Goal: Task Accomplishment & Management: Use online tool/utility

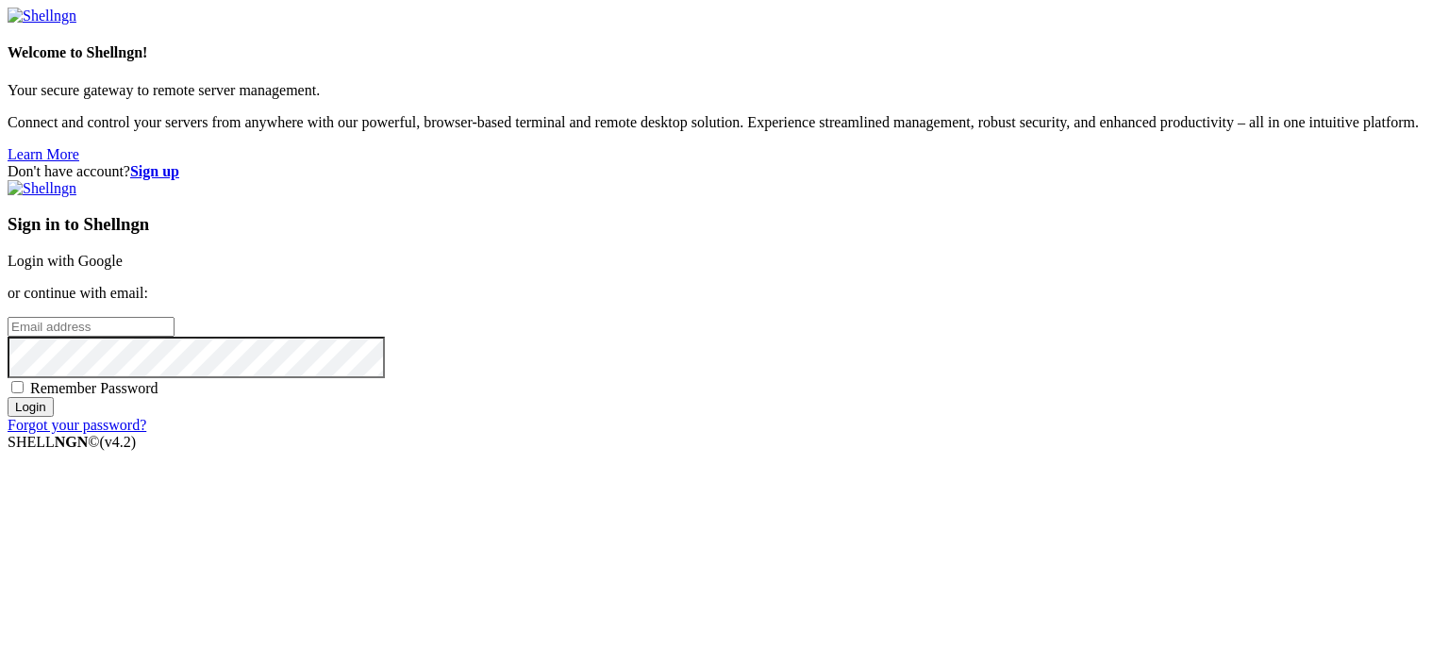
click at [123, 253] on link "Login with Google" at bounding box center [65, 261] width 115 height 16
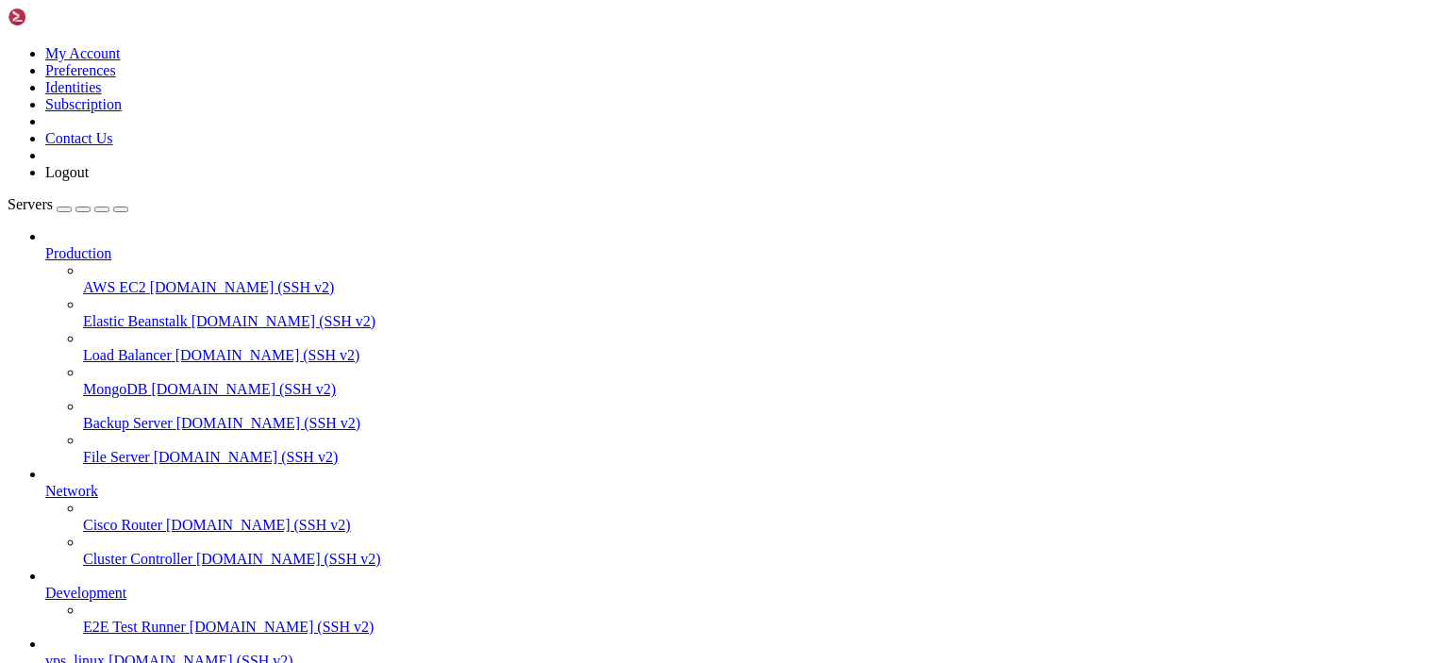
scroll to position [97, 0]
click at [105, 653] on span "vps_linux" at bounding box center [74, 661] width 59 height 16
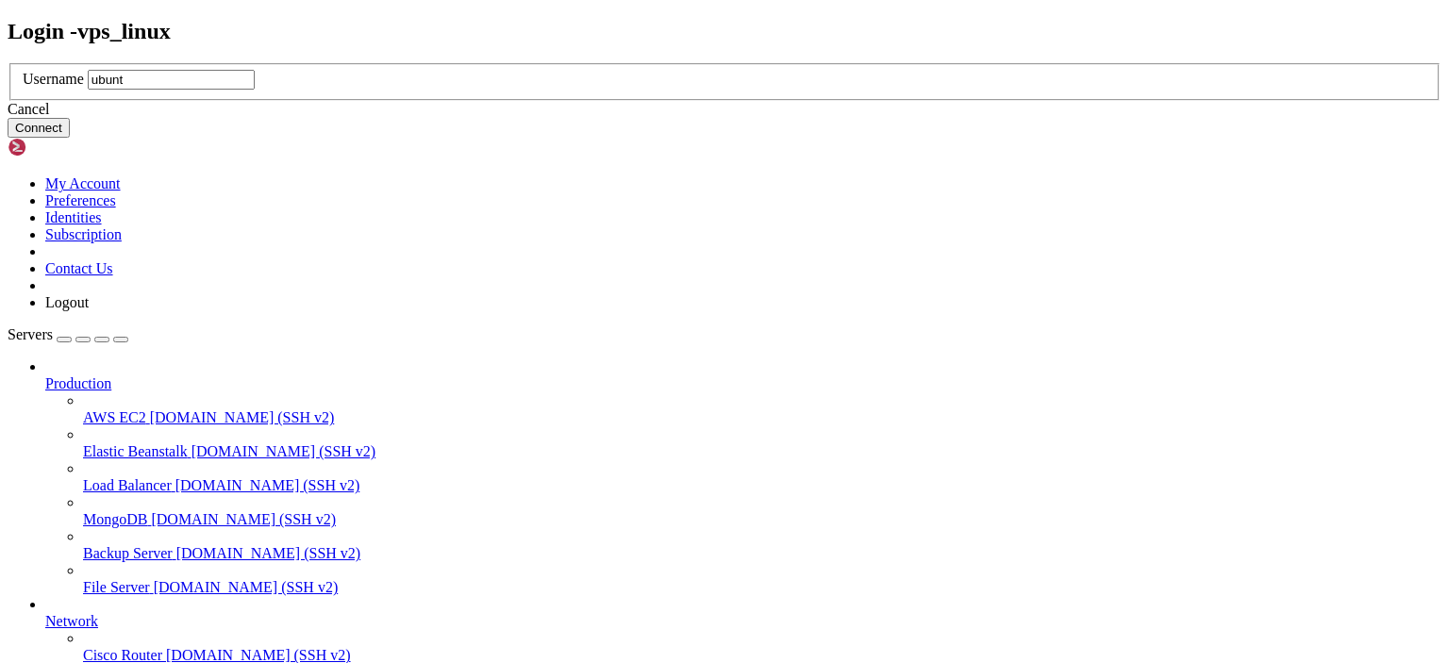
type input "ubuntu"
click button "Connect" at bounding box center [39, 128] width 62 height 20
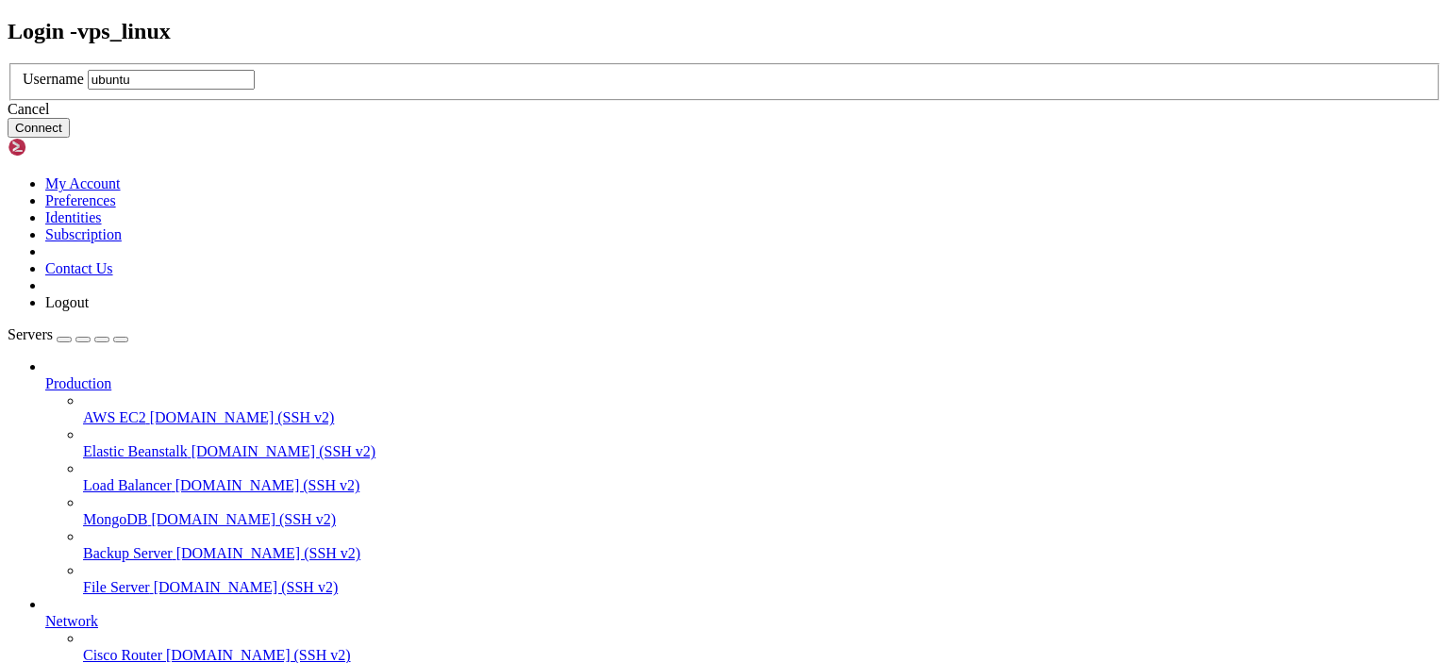
type input "ubuntu"
click at [70, 138] on button "Connect" at bounding box center [39, 128] width 62 height 20
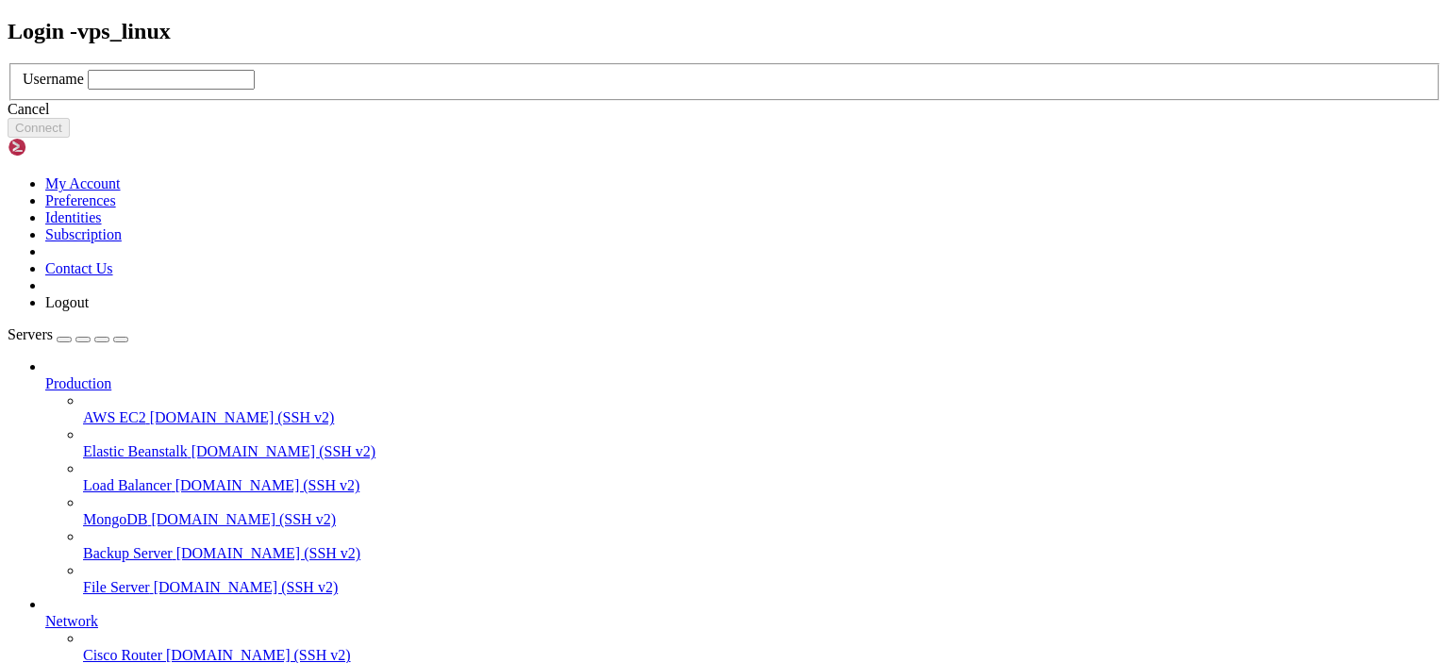
click at [724, 118] on div "Cancel" at bounding box center [725, 109] width 1434 height 17
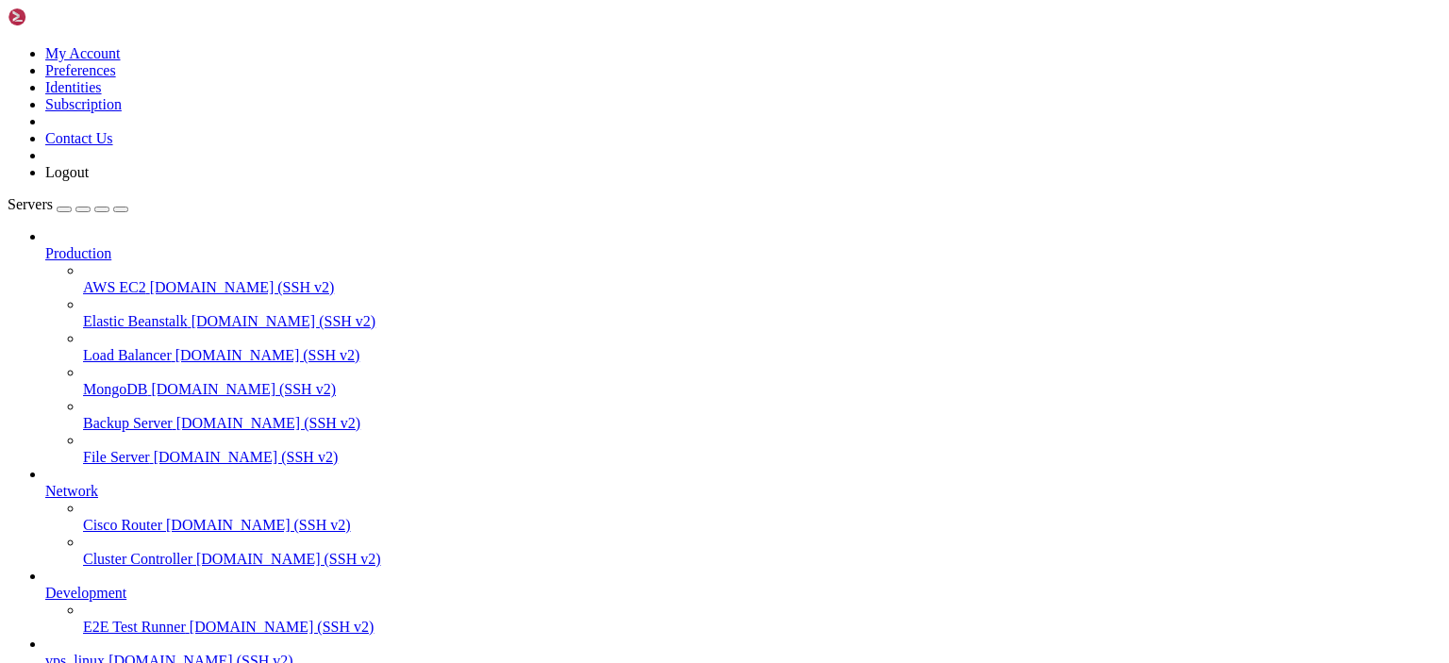
click at [105, 653] on span "vps_linux" at bounding box center [74, 661] width 59 height 16
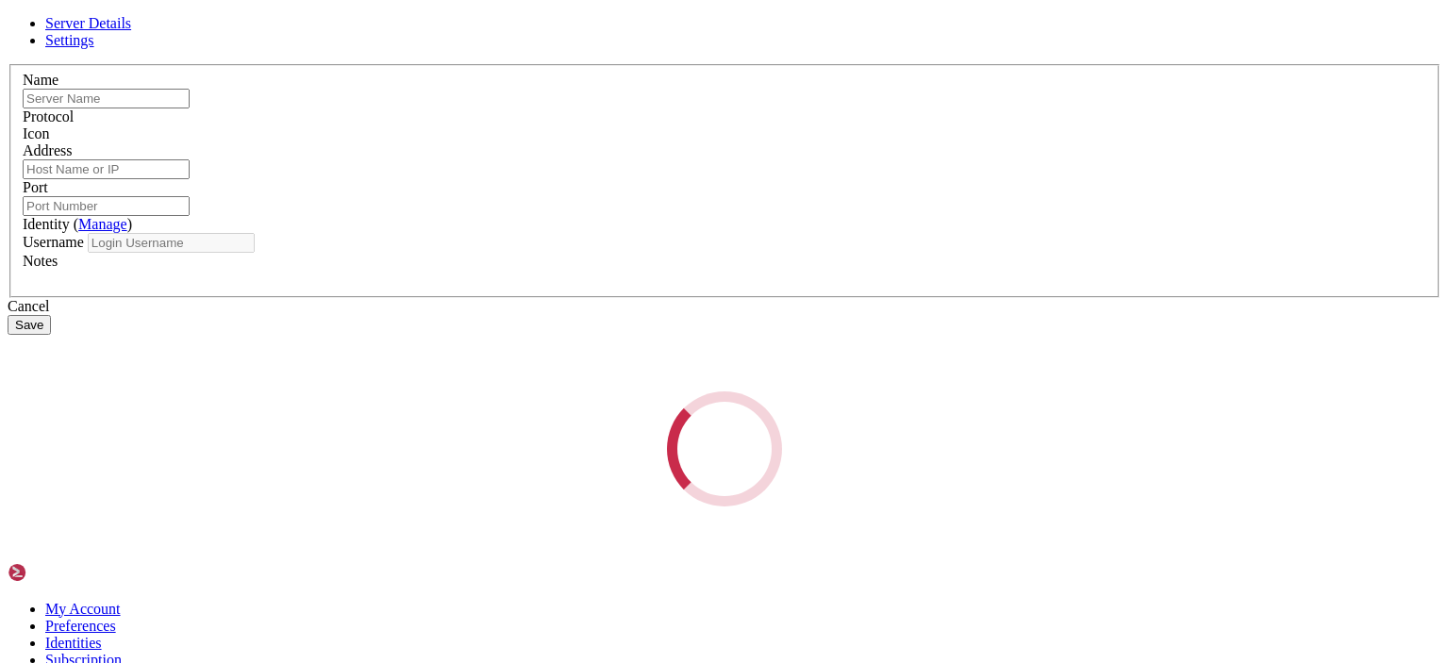
type input "vps_linux"
type input "[DOMAIN_NAME]"
type input "22"
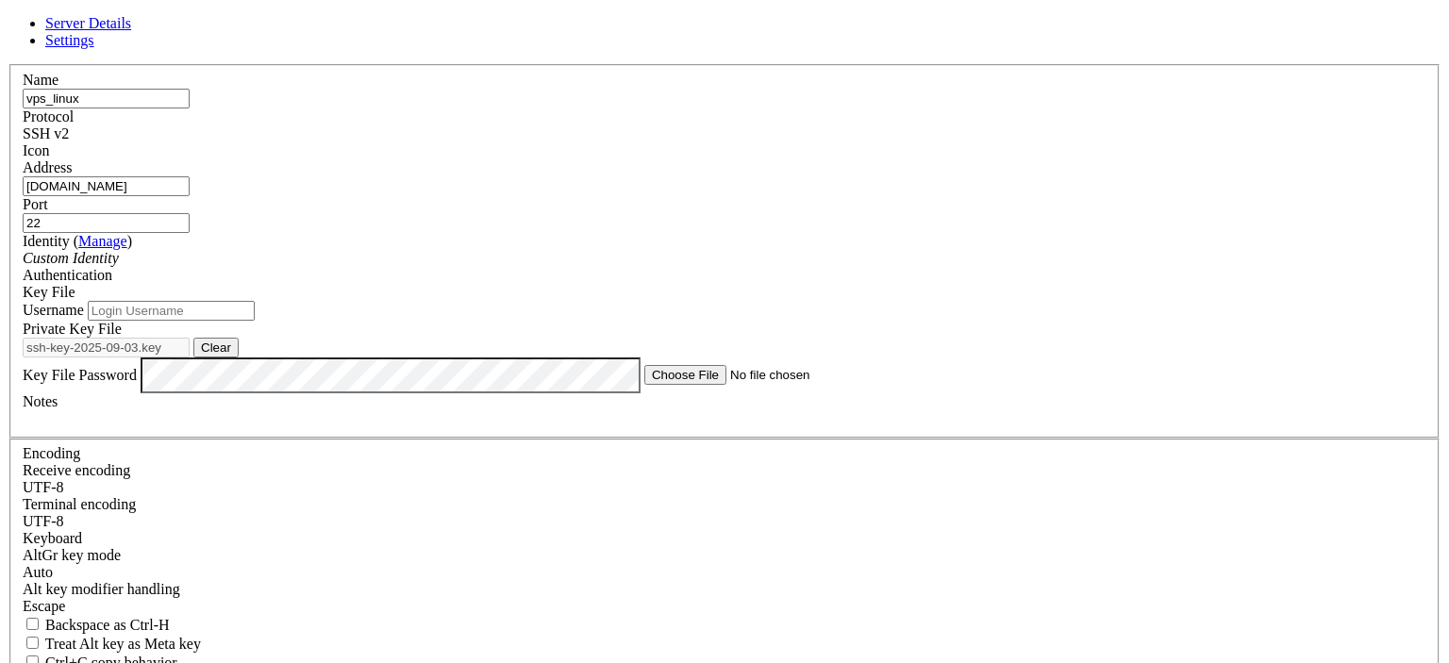
click at [190, 196] on input "[DOMAIN_NAME]" at bounding box center [106, 186] width 167 height 20
click at [190, 193] on input "Address" at bounding box center [106, 186] width 167 height 20
paste input "[TECHNICAL_ID]"
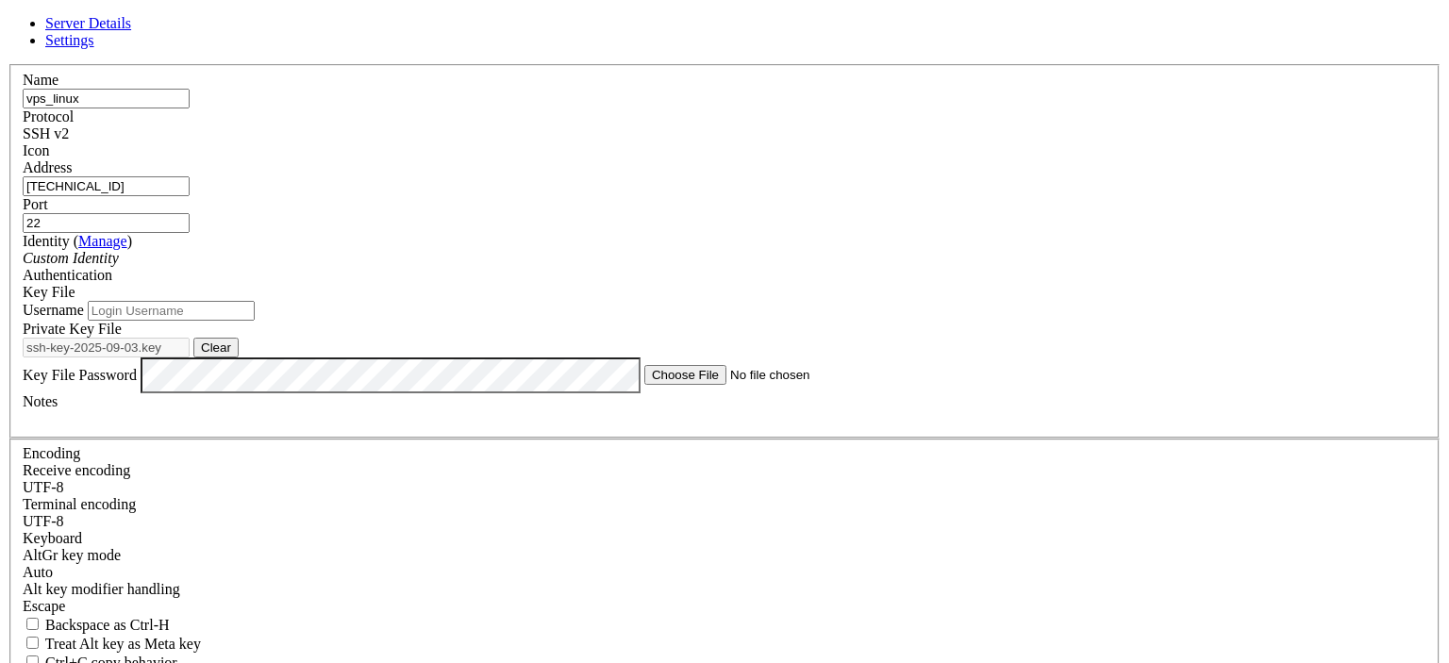
type input "[TECHNICAL_ID]"
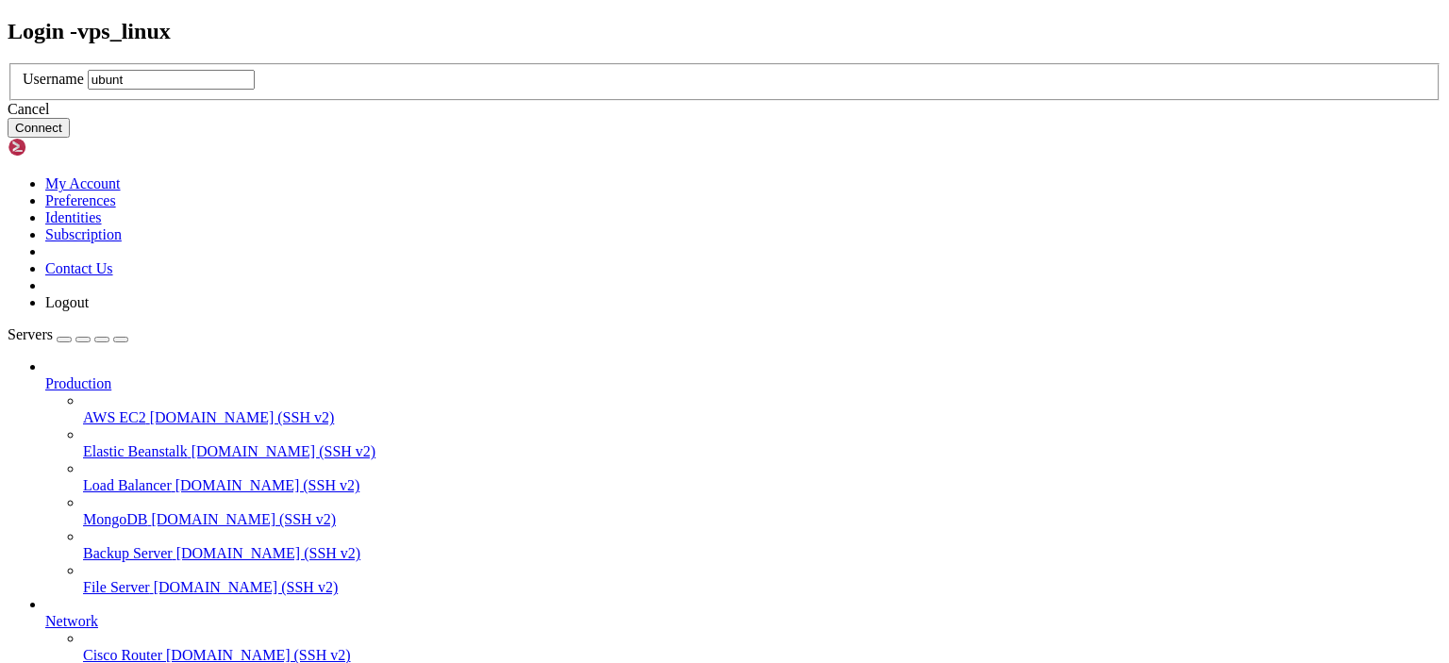
type input "ubuntu"
click button "Connect" at bounding box center [39, 128] width 62 height 20
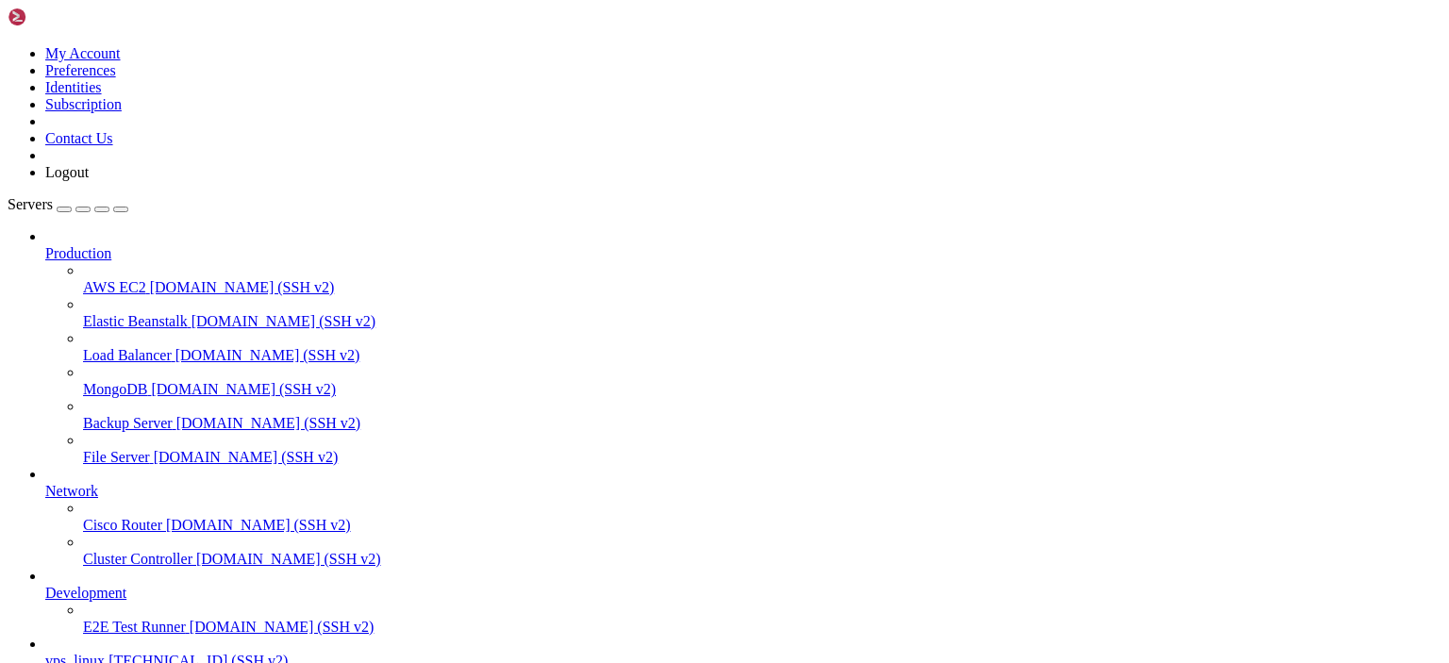
scroll to position [204, 0]
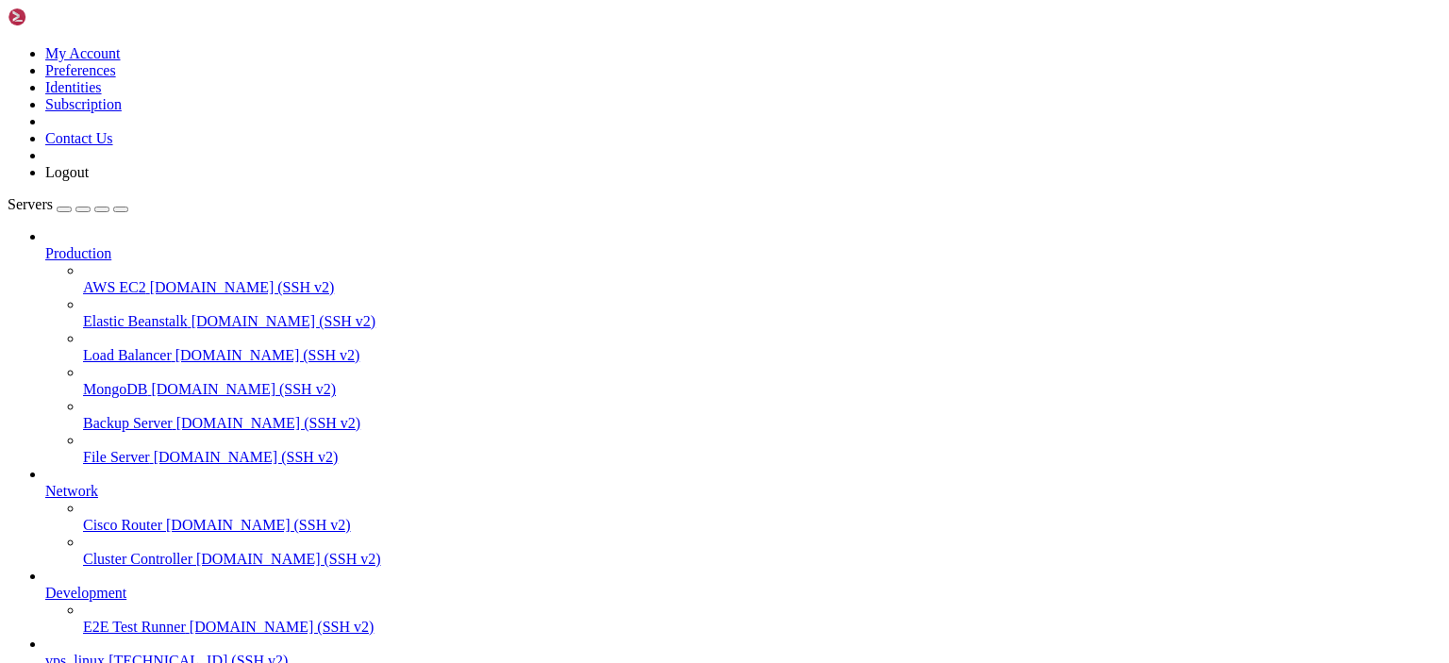
scroll to position [299, 0]
